Goal: Information Seeking & Learning: Learn about a topic

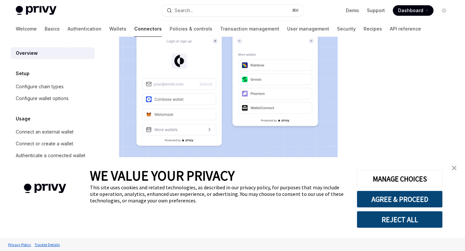
scroll to position [132, 0]
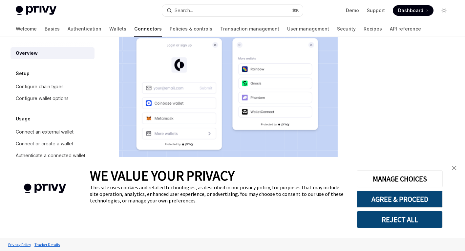
click at [454, 168] on img "close banner" at bounding box center [454, 168] width 5 height 5
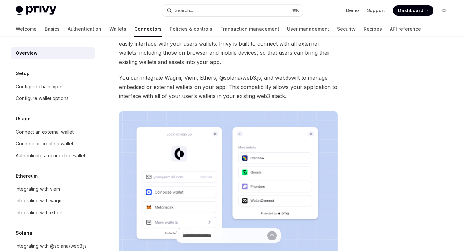
scroll to position [43, 0]
click at [56, 90] on div "Configure chain types" at bounding box center [40, 87] width 48 height 8
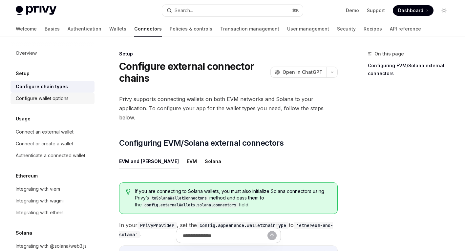
click at [60, 99] on div "Configure wallet options" at bounding box center [42, 98] width 53 height 8
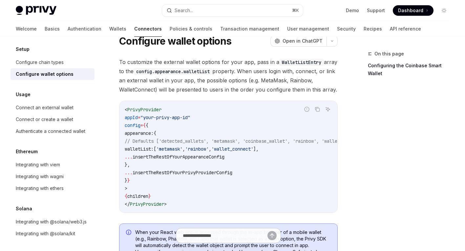
scroll to position [24, 0]
click at [34, 105] on div "Connect an external wallet" at bounding box center [45, 108] width 58 height 8
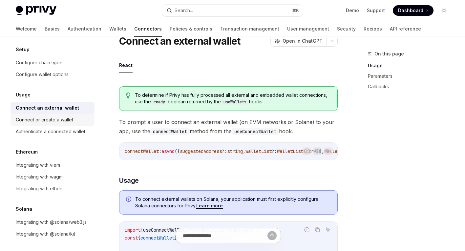
click at [34, 120] on div "Connect or create a wallet" at bounding box center [44, 120] width 57 height 8
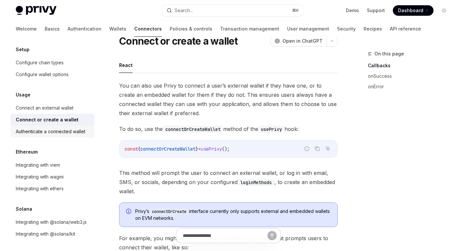
click at [34, 132] on div "Authenticate a connected wallet" at bounding box center [51, 132] width 70 height 8
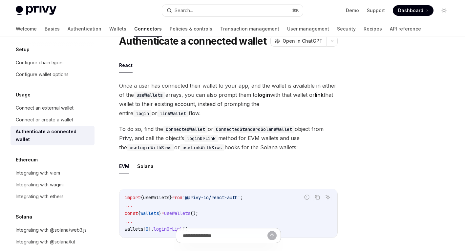
scroll to position [26, 0]
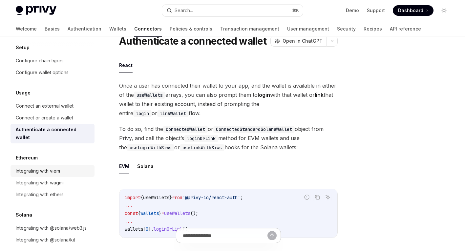
click at [47, 167] on div "Integrating with viem" at bounding box center [38, 171] width 44 height 8
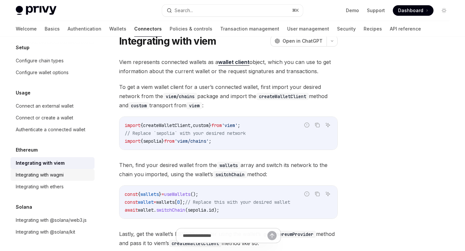
click at [46, 176] on div "Integrating with wagmi" at bounding box center [40, 175] width 48 height 8
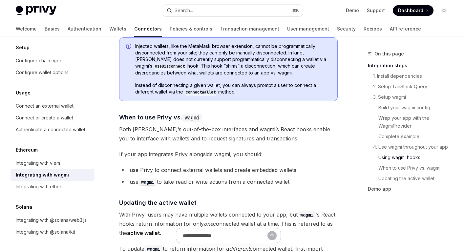
scroll to position [1984, 0]
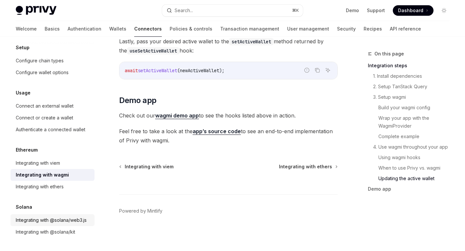
click at [44, 221] on div "Integrating with @solana/web3.js" at bounding box center [51, 220] width 71 height 8
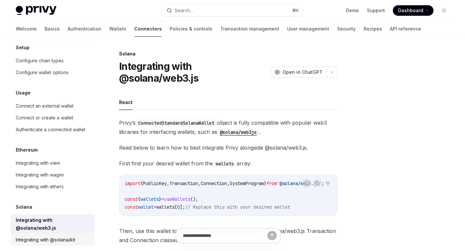
click at [44, 236] on div "Integrating with @solana/kit" at bounding box center [45, 240] width 59 height 8
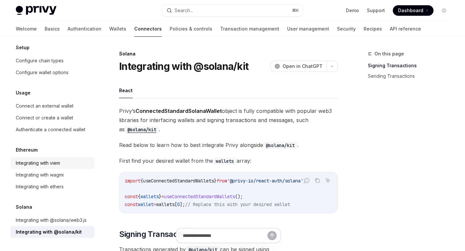
click at [43, 162] on div "Integrating with viem" at bounding box center [38, 163] width 44 height 8
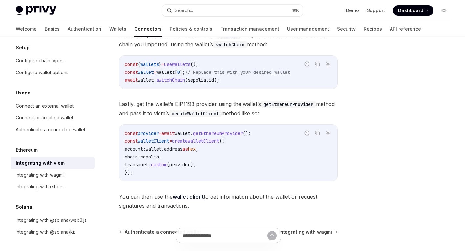
scroll to position [220, 0]
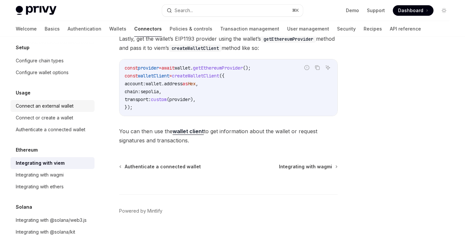
click at [65, 111] on link "Connect an external wallet" at bounding box center [52, 106] width 84 height 12
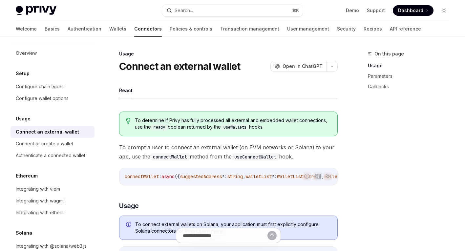
click at [54, 106] on div "Overview Setup Configure chain types Configure wallet options Usage Connect an …" at bounding box center [52, 155] width 84 height 216
click at [56, 103] on link "Configure wallet options" at bounding box center [52, 98] width 84 height 12
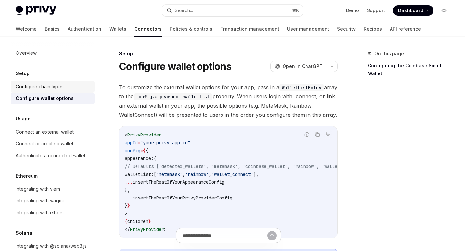
click at [55, 84] on div "Configure chain types" at bounding box center [40, 87] width 48 height 8
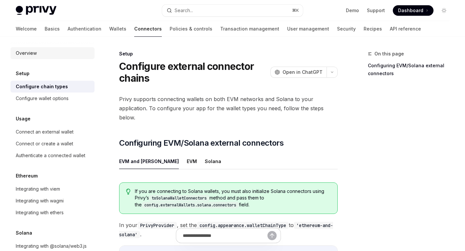
click at [50, 56] on div "Overview" at bounding box center [53, 53] width 75 height 8
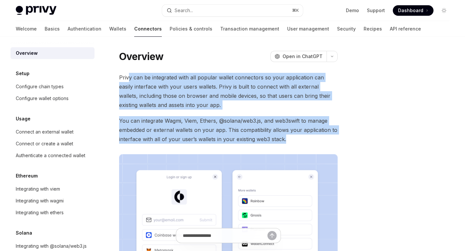
drag, startPoint x: 129, startPoint y: 75, endPoint x: 291, endPoint y: 140, distance: 174.4
click at [291, 140] on div "Privy can be integrated with all popular wallet connectors so your application …" at bounding box center [228, 191] width 218 height 237
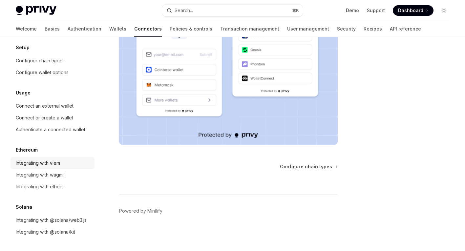
scroll to position [26, 0]
click at [41, 226] on link "Integrating with @solana/web3.js" at bounding box center [52, 220] width 84 height 12
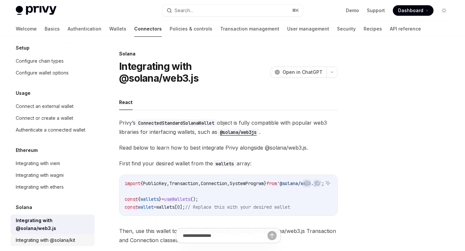
click at [41, 236] on div "Integrating with @solana/kit" at bounding box center [45, 240] width 59 height 8
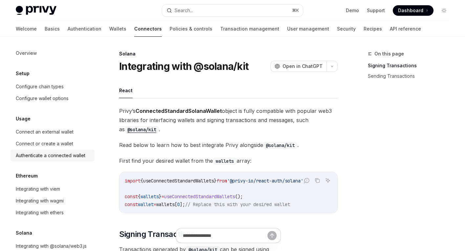
click at [38, 150] on link "Authenticate a connected wallet" at bounding box center [52, 156] width 84 height 12
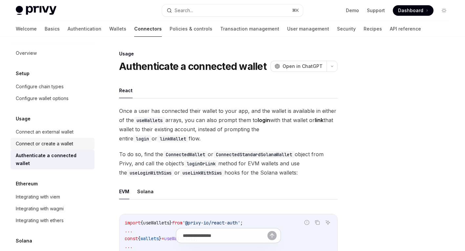
click at [54, 138] on link "Connect or create a wallet" at bounding box center [52, 144] width 84 height 12
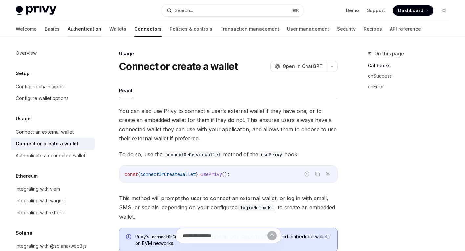
click at [68, 22] on link "Authentication" at bounding box center [85, 29] width 34 height 16
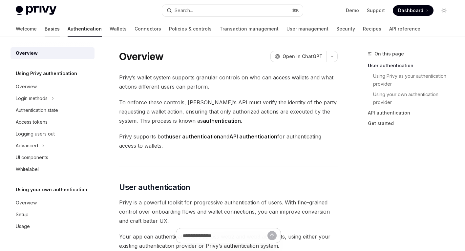
click at [45, 29] on link "Basics" at bounding box center [52, 29] width 15 height 16
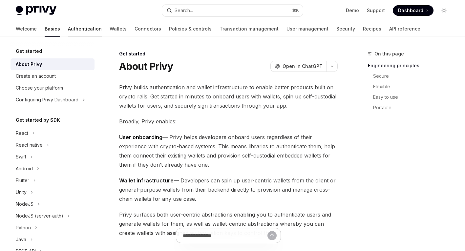
click at [68, 26] on link "Authentication" at bounding box center [85, 29] width 34 height 16
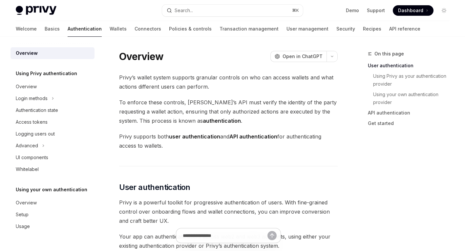
click at [102, 30] on div "Welcome Basics Authentication Wallets Connectors Policies & controls Transactio…" at bounding box center [218, 29] width 404 height 16
click at [110, 30] on link "Wallets" at bounding box center [118, 29] width 17 height 16
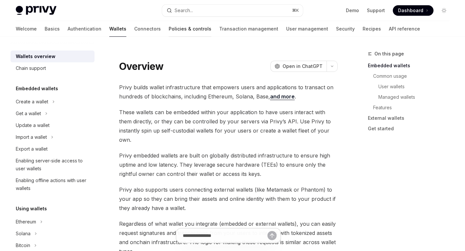
click at [169, 30] on link "Policies & controls" at bounding box center [190, 29] width 43 height 16
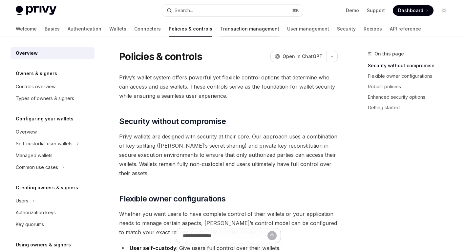
click at [220, 33] on link "Transaction management" at bounding box center [249, 29] width 59 height 16
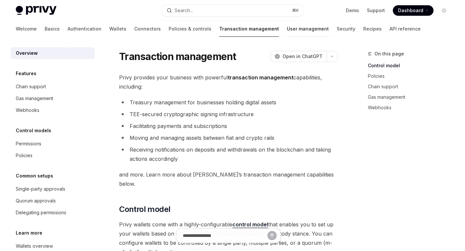
click at [287, 31] on link "User management" at bounding box center [308, 29] width 42 height 16
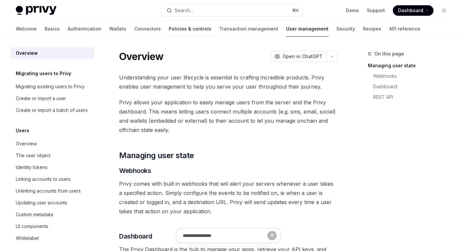
click at [169, 27] on link "Policies & controls" at bounding box center [190, 29] width 43 height 16
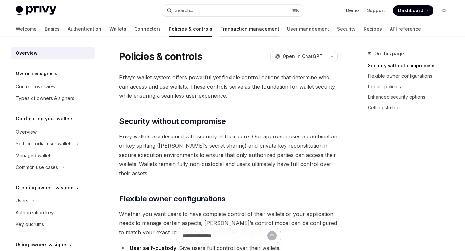
click at [220, 30] on link "Transaction management" at bounding box center [249, 29] width 59 height 16
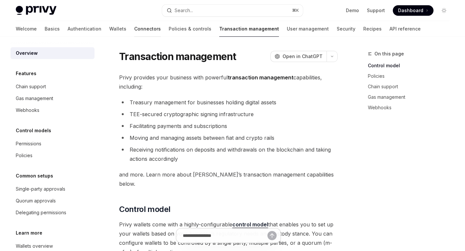
click at [134, 31] on link "Connectors" at bounding box center [147, 29] width 27 height 16
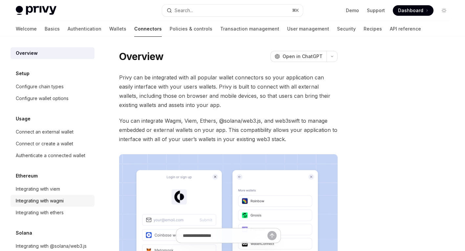
click at [22, 200] on div "Integrating with wagmi" at bounding box center [40, 201] width 48 height 8
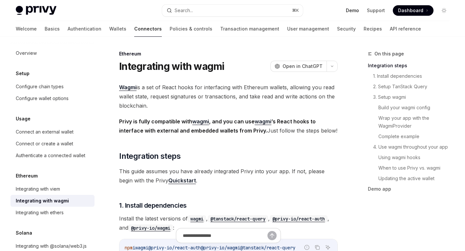
click at [352, 10] on link "Demo" at bounding box center [352, 10] width 13 height 7
click at [134, 28] on link "Connectors" at bounding box center [148, 29] width 28 height 16
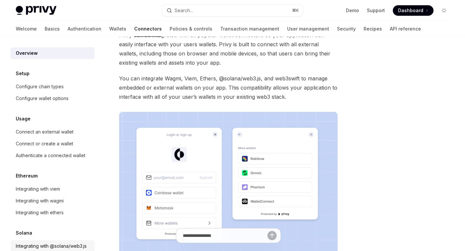
scroll to position [26, 0]
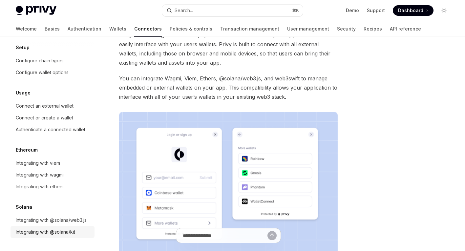
click at [54, 232] on div "Integrating with @solana/kit" at bounding box center [45, 232] width 59 height 8
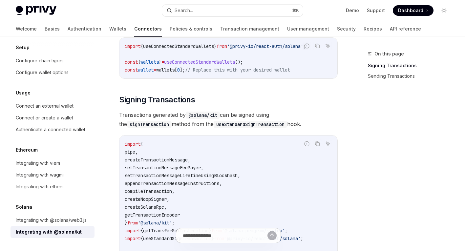
scroll to position [140, 0]
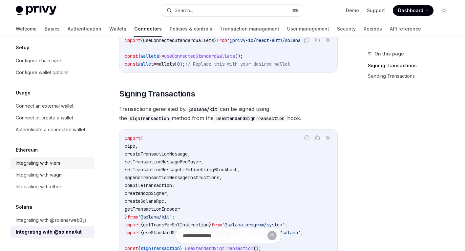
click at [54, 163] on div "Integrating with viem" at bounding box center [38, 163] width 44 height 8
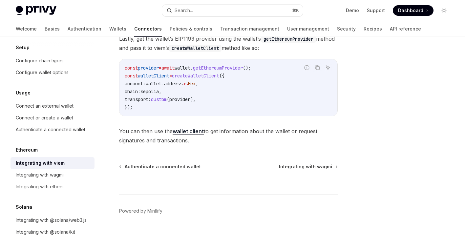
scroll to position [219, 0]
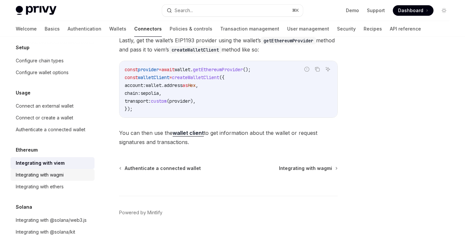
click at [44, 178] on div "Integrating with wagmi" at bounding box center [40, 175] width 48 height 8
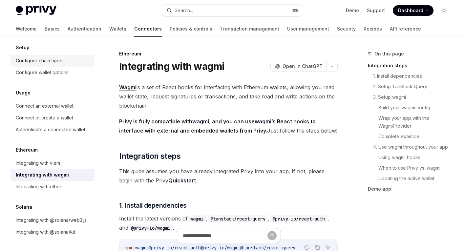
click at [57, 61] on div "Configure chain types" at bounding box center [40, 61] width 48 height 8
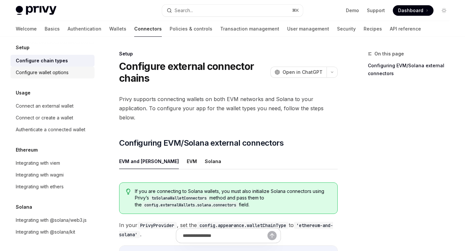
click at [58, 68] on link "Configure wallet options" at bounding box center [52, 73] width 84 height 12
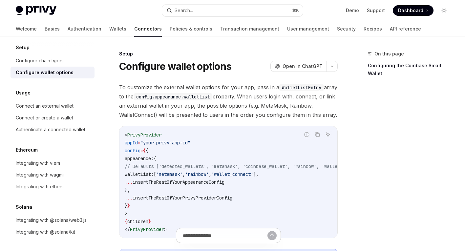
click at [58, 76] on div "Configure wallet options" at bounding box center [45, 73] width 58 height 8
click at [36, 111] on link "Connect an external wallet" at bounding box center [52, 106] width 84 height 12
click at [37, 116] on div "Connect or create a wallet" at bounding box center [44, 118] width 57 height 8
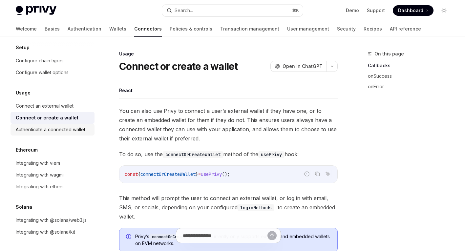
click at [56, 130] on div "Authenticate a connected wallet" at bounding box center [51, 130] width 70 height 8
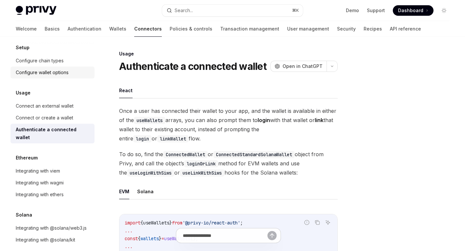
click at [63, 72] on div "Configure wallet options" at bounding box center [42, 73] width 53 height 8
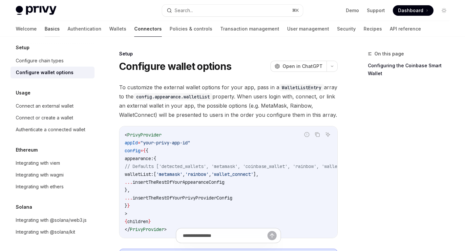
click at [45, 30] on link "Basics" at bounding box center [52, 29] width 15 height 16
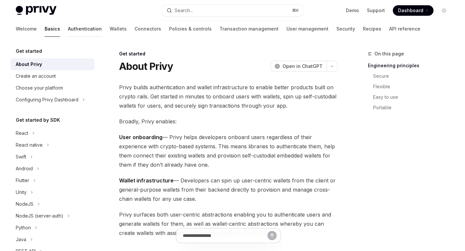
click at [68, 31] on link "Authentication" at bounding box center [85, 29] width 34 height 16
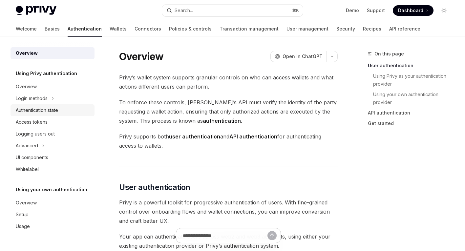
click at [37, 105] on link "Authentication state" at bounding box center [52, 110] width 84 height 12
type textarea "*"
